Goal: Unclear

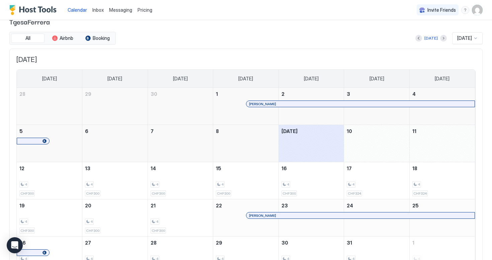
scroll to position [13, 0]
click at [413, 144] on div "October 11, 2025" at bounding box center [442, 142] width 65 height 37
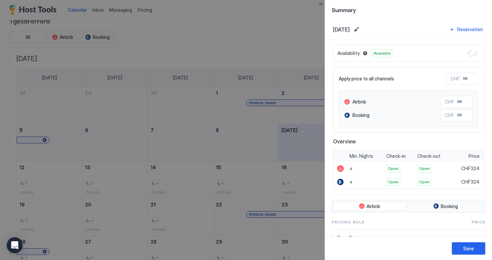
click at [307, 144] on div at bounding box center [246, 130] width 492 height 260
click at [461, 246] on button "Save" at bounding box center [468, 248] width 33 height 12
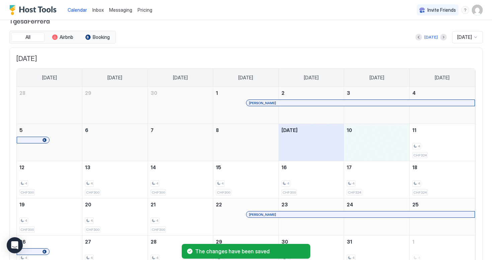
click at [357, 147] on div "October 10, 2025" at bounding box center [376, 142] width 65 height 37
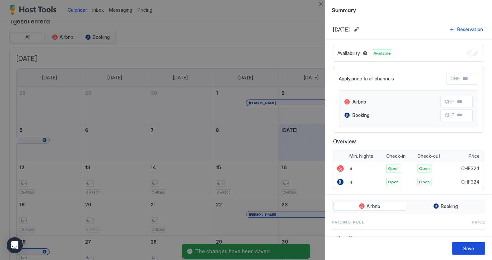
click at [453, 244] on button "Save" at bounding box center [468, 248] width 33 height 12
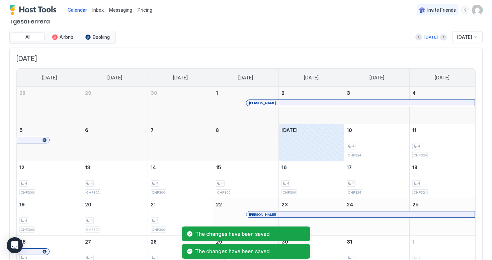
click at [309, 130] on div "October 9, 2025" at bounding box center [311, 142] width 65 height 37
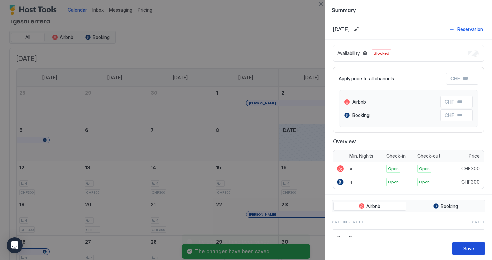
click at [472, 250] on div "Save" at bounding box center [468, 248] width 11 height 7
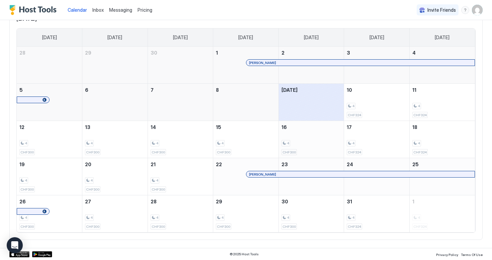
scroll to position [0, 0]
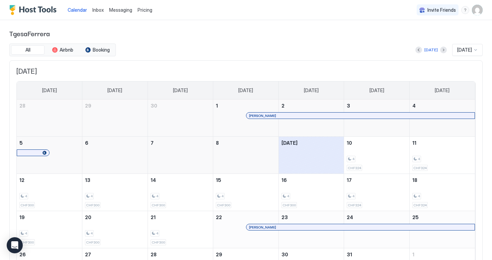
click at [435, 53] on div "[DATE]" at bounding box center [430, 50] width 31 height 8
click at [436, 53] on div "[DATE]" at bounding box center [430, 50] width 31 height 8
click at [440, 49] on button "Next month" at bounding box center [443, 50] width 7 height 7
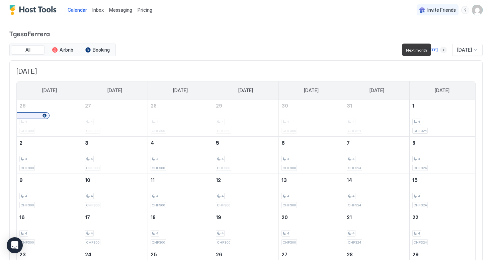
click at [440, 49] on button "Next month" at bounding box center [443, 50] width 7 height 7
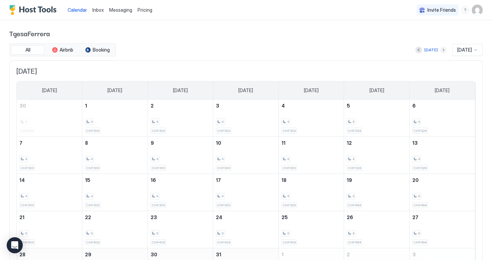
click at [440, 50] on button "Next month" at bounding box center [443, 50] width 7 height 7
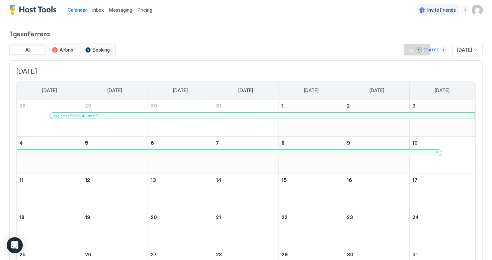
click at [440, 50] on button "Next month" at bounding box center [443, 50] width 7 height 7
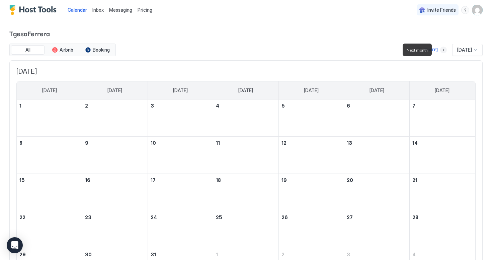
click at [440, 50] on button "Next month" at bounding box center [443, 50] width 7 height 7
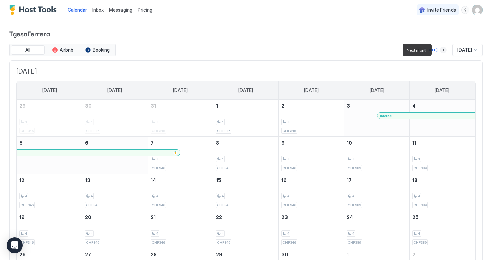
click at [440, 50] on button "Next month" at bounding box center [443, 50] width 7 height 7
